Goal: Information Seeking & Learning: Compare options

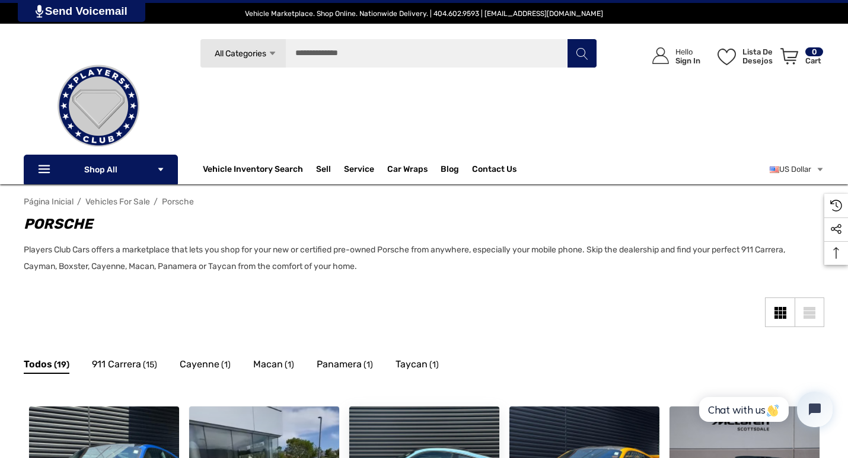
scroll to position [237, 0]
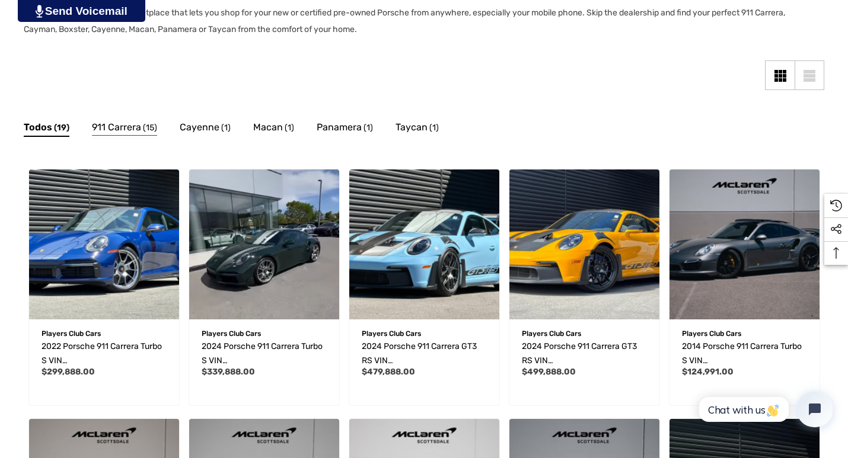
click at [146, 135] on span "(15)" at bounding box center [150, 127] width 14 height 15
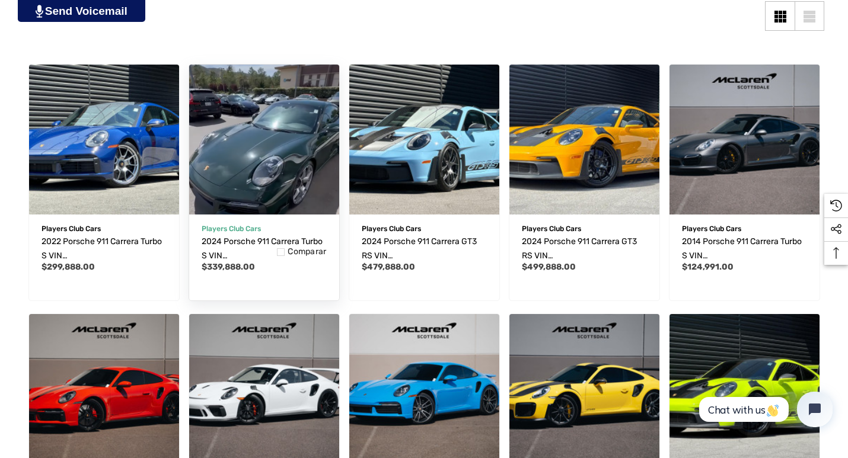
click at [267, 169] on img "2024 Porsche 911 Carrera Turbo S VIN WP0AD2A93RS253171,$339,888.00\a" at bounding box center [263, 139] width 165 height 165
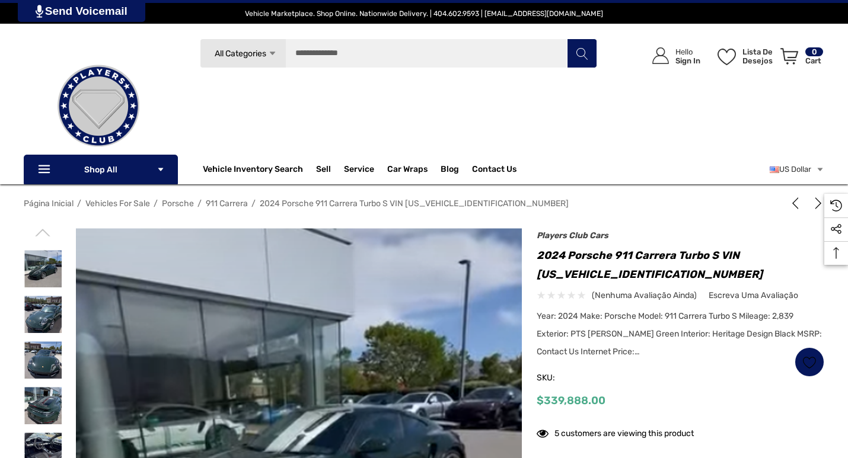
drag, startPoint x: 541, startPoint y: 260, endPoint x: 565, endPoint y: 260, distance: 23.1
click at [543, 260] on h1 "2024 Porsche 911 Carrera Turbo S VIN [US_VEHICLE_IDENTIFICATION_NUMBER]" at bounding box center [681, 265] width 288 height 38
click at [565, 260] on h1 "2024 Porsche 911 Carrera Turbo S VIN [US_VEHICLE_IDENTIFICATION_NUMBER]" at bounding box center [681, 265] width 288 height 38
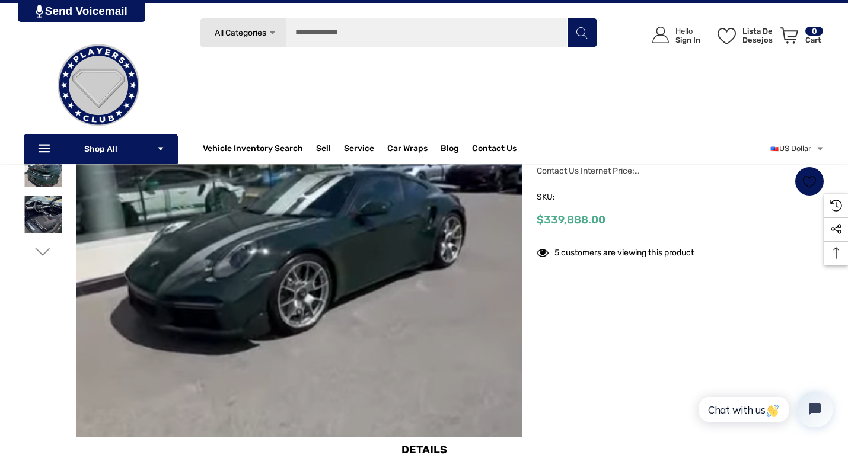
scroll to position [178, 0]
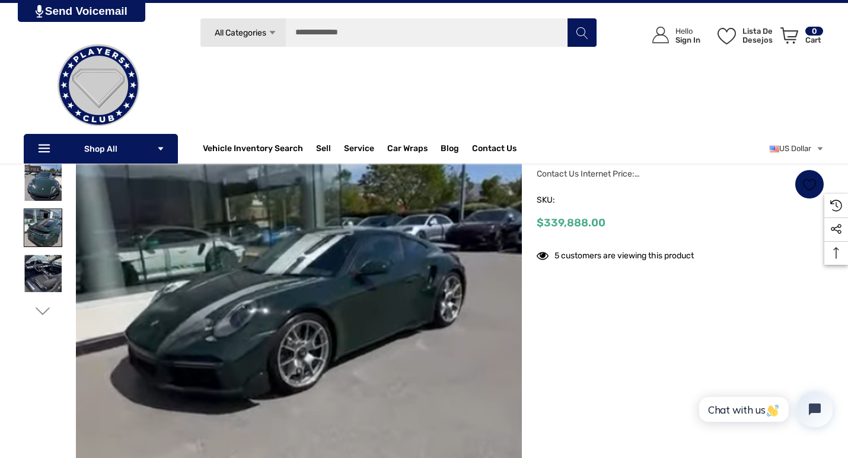
click at [27, 229] on img at bounding box center [42, 227] width 37 height 37
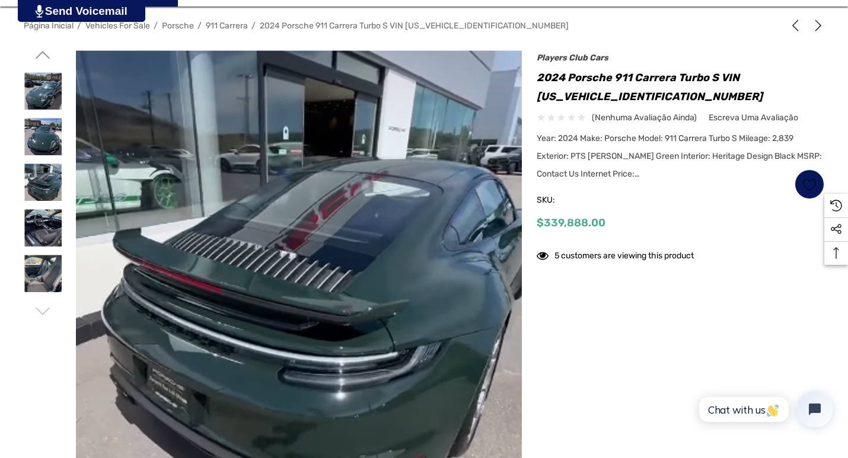
scroll to position [296, 0]
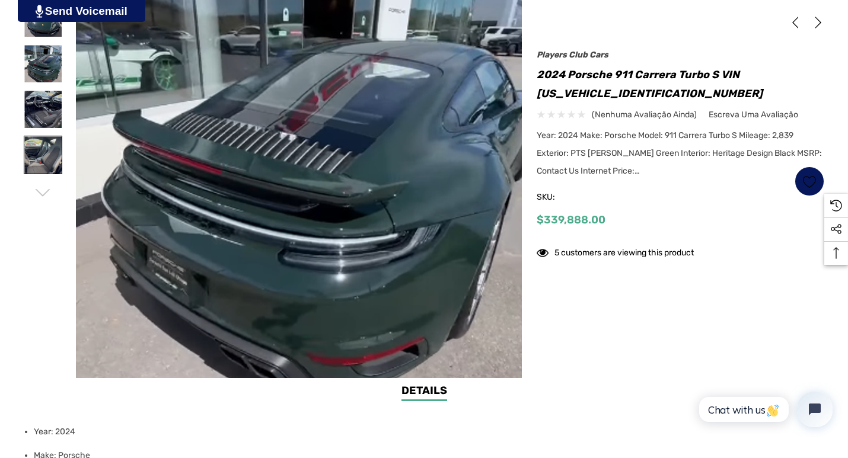
click at [55, 164] on img at bounding box center [42, 154] width 37 height 37
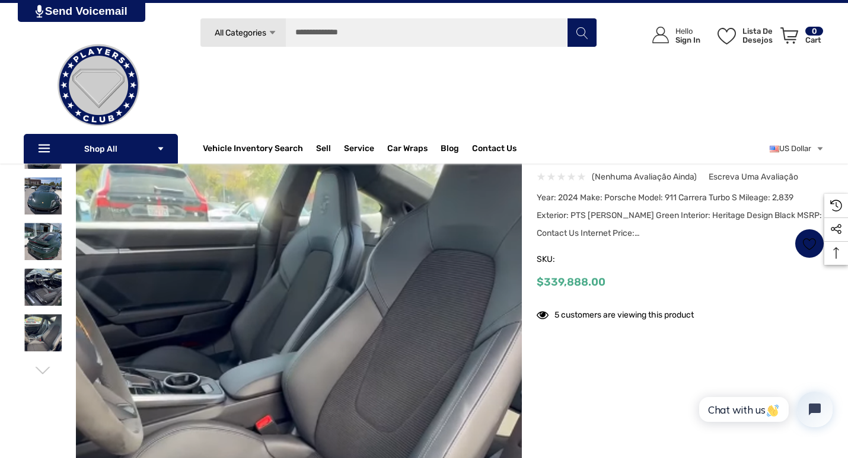
scroll to position [59, 0]
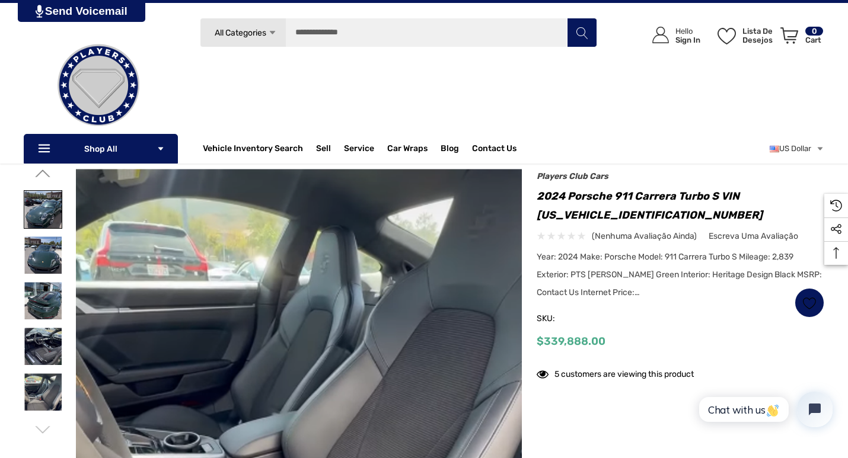
click at [36, 206] on img at bounding box center [42, 209] width 37 height 37
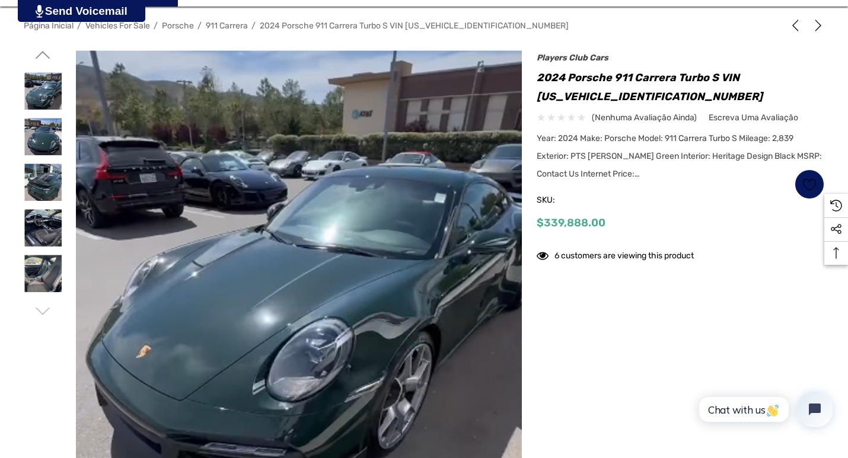
scroll to position [296, 0]
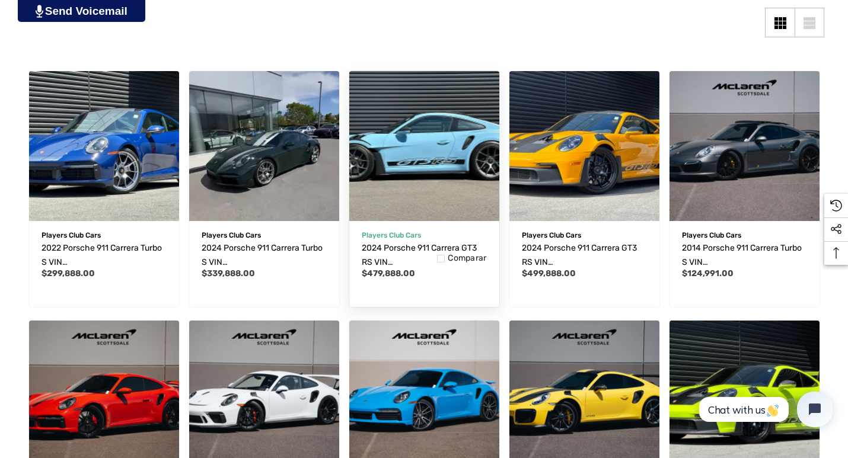
click at [426, 158] on img "2024 Porsche 911 Carrera GT3 RS VIN WP0AF2A97RS273868,$479,888.00\a" at bounding box center [424, 145] width 165 height 165
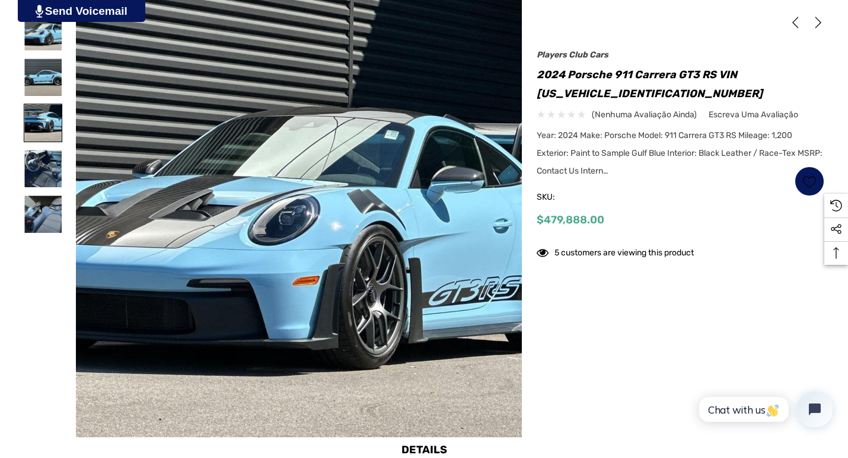
click at [39, 114] on img at bounding box center [42, 122] width 37 height 37
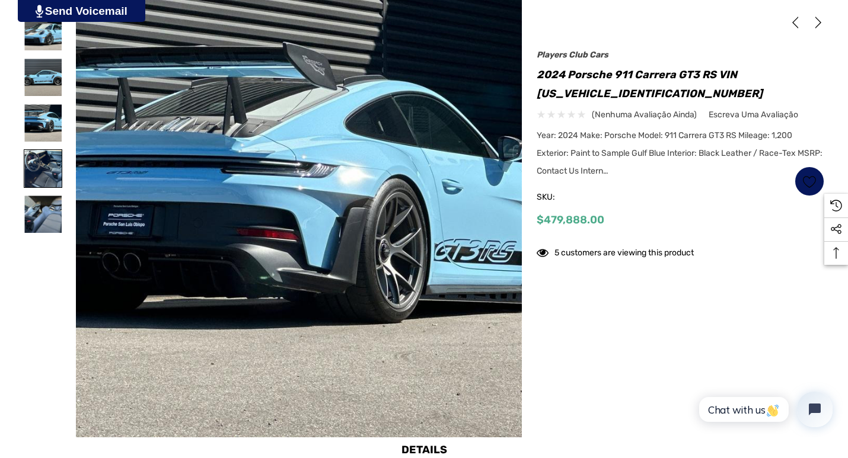
click at [47, 179] on img at bounding box center [42, 168] width 37 height 37
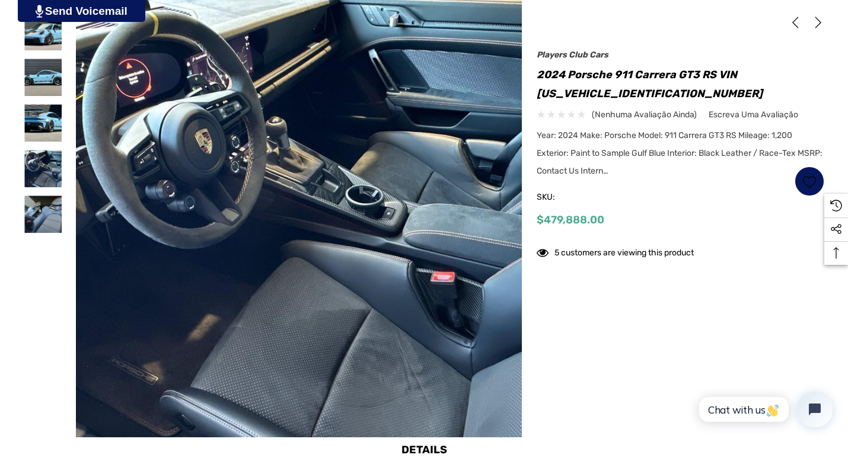
click at [44, 192] on div at bounding box center [43, 215] width 39 height 46
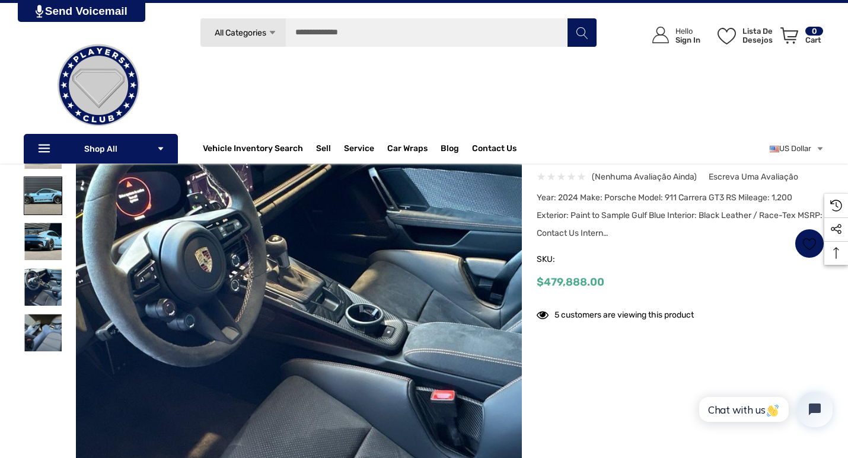
click at [44, 193] on img at bounding box center [42, 195] width 37 height 37
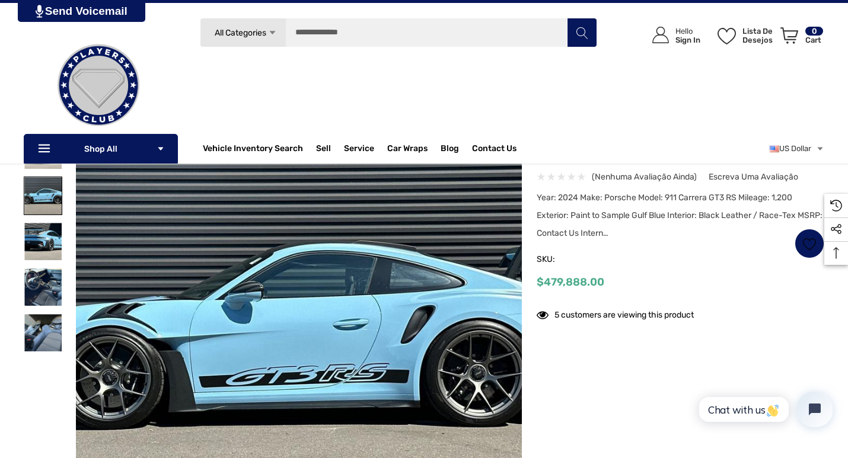
click at [44, 182] on img at bounding box center [42, 195] width 37 height 37
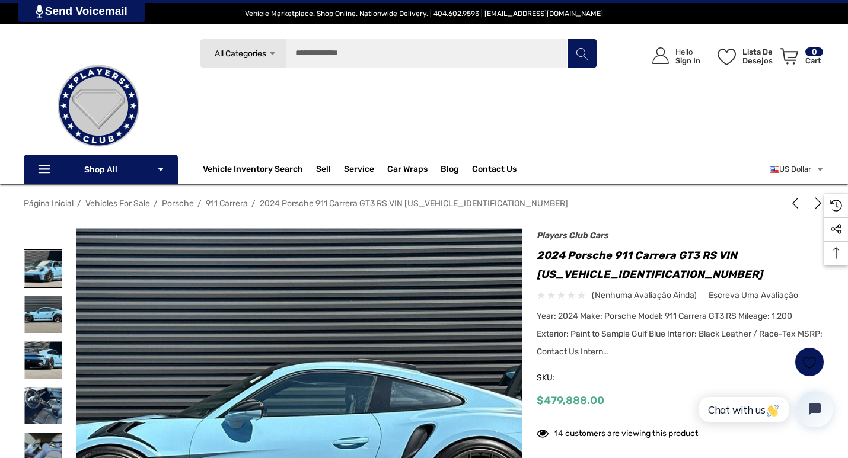
click at [25, 256] on img at bounding box center [42, 268] width 37 height 37
